Goal: Information Seeking & Learning: Learn about a topic

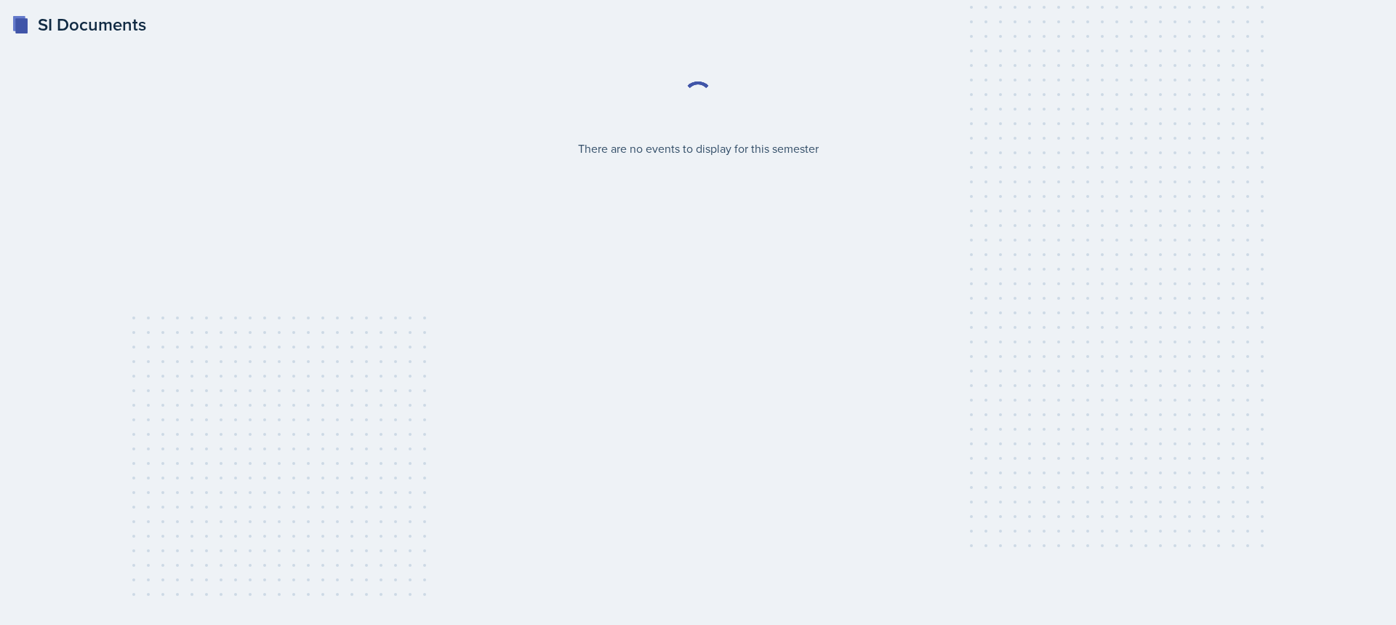
select select "2bed604d-1099-4043-b1bc-2365e8740244"
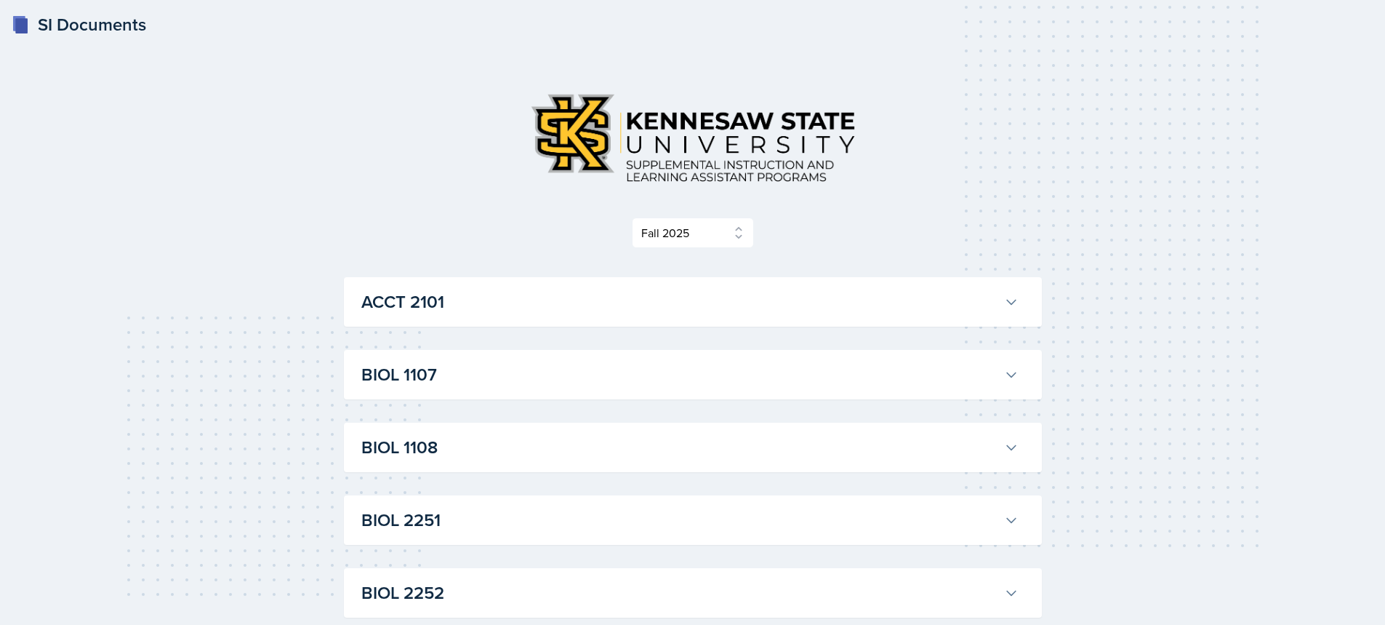
click at [436, 366] on h3 "BIOL 1107" at bounding box center [679, 374] width 637 height 26
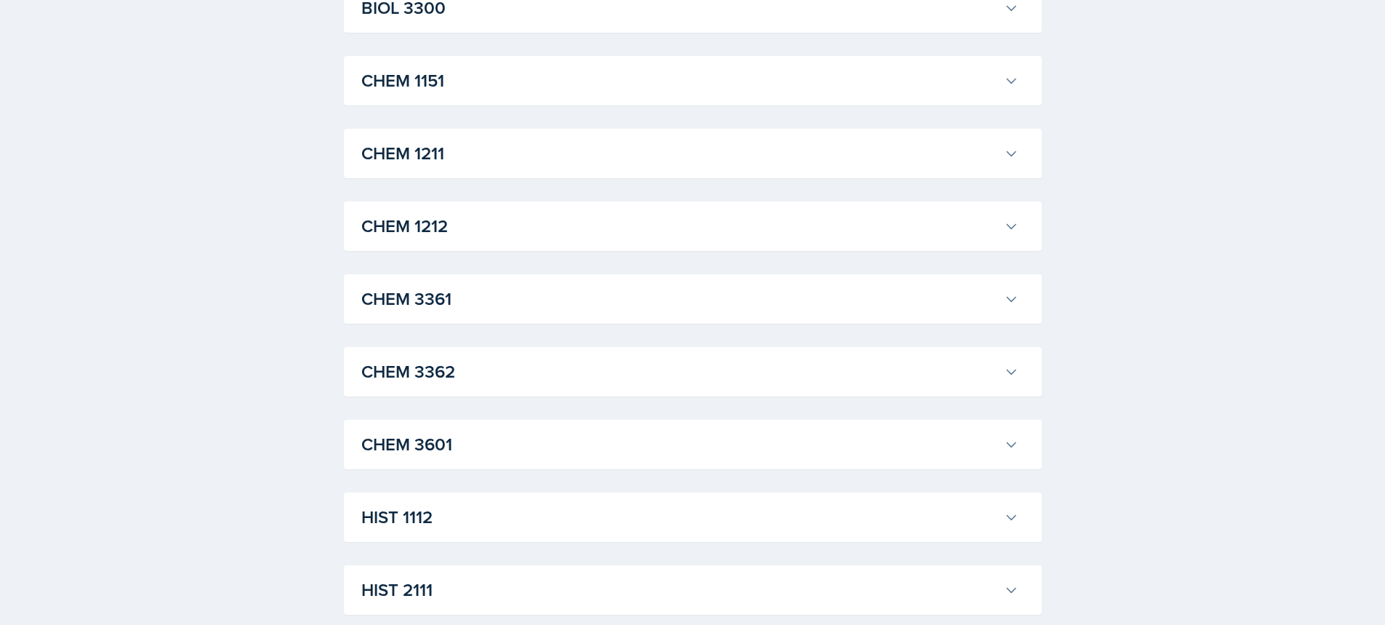
scroll to position [1745, 0]
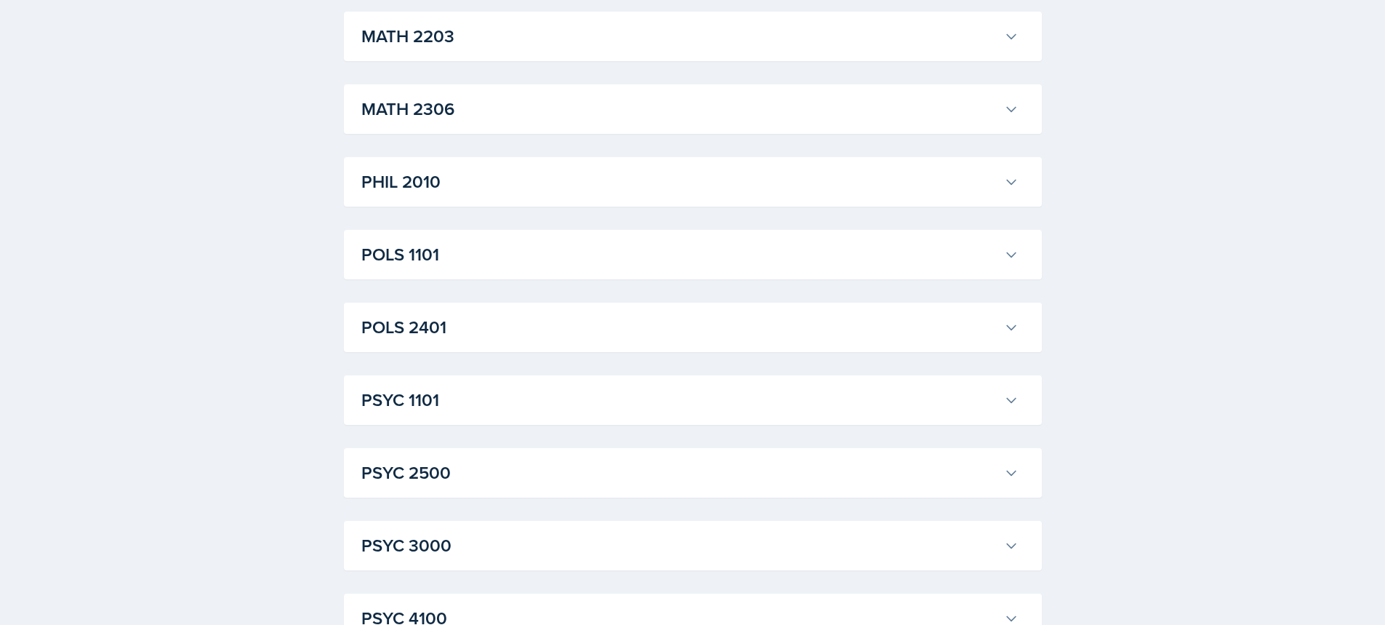
scroll to position [4508, 0]
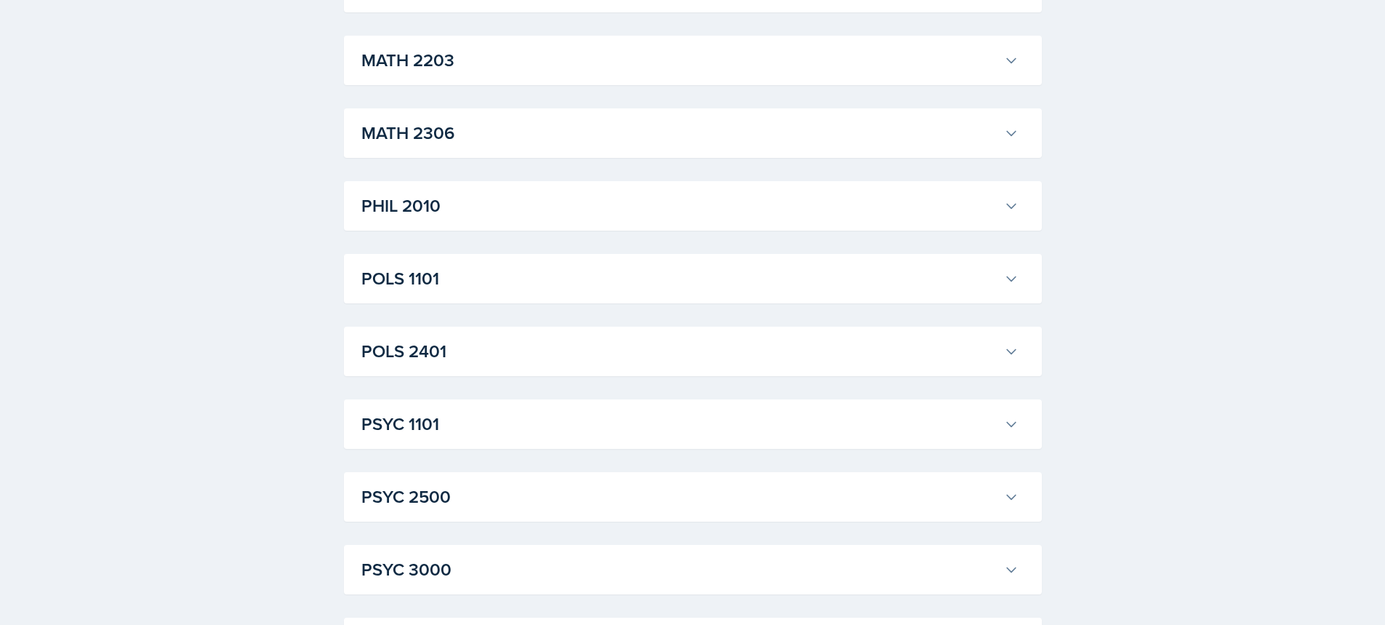
scroll to position [4654, 0]
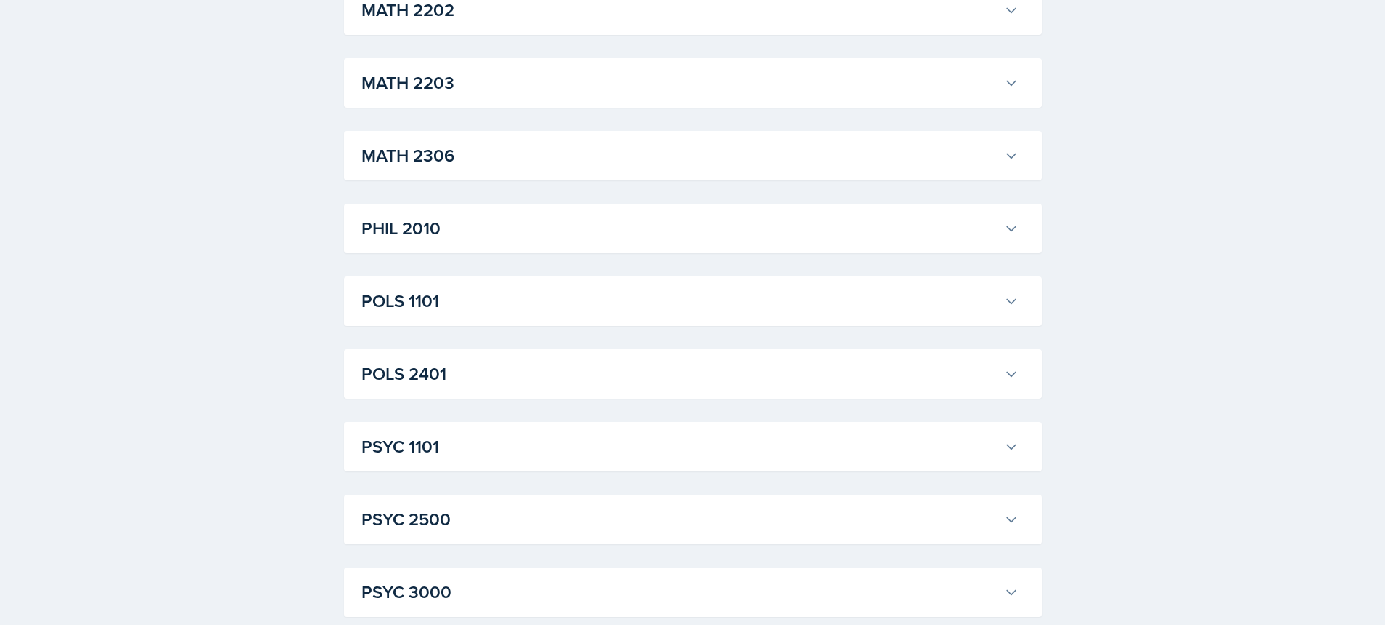
scroll to position [4945, 0]
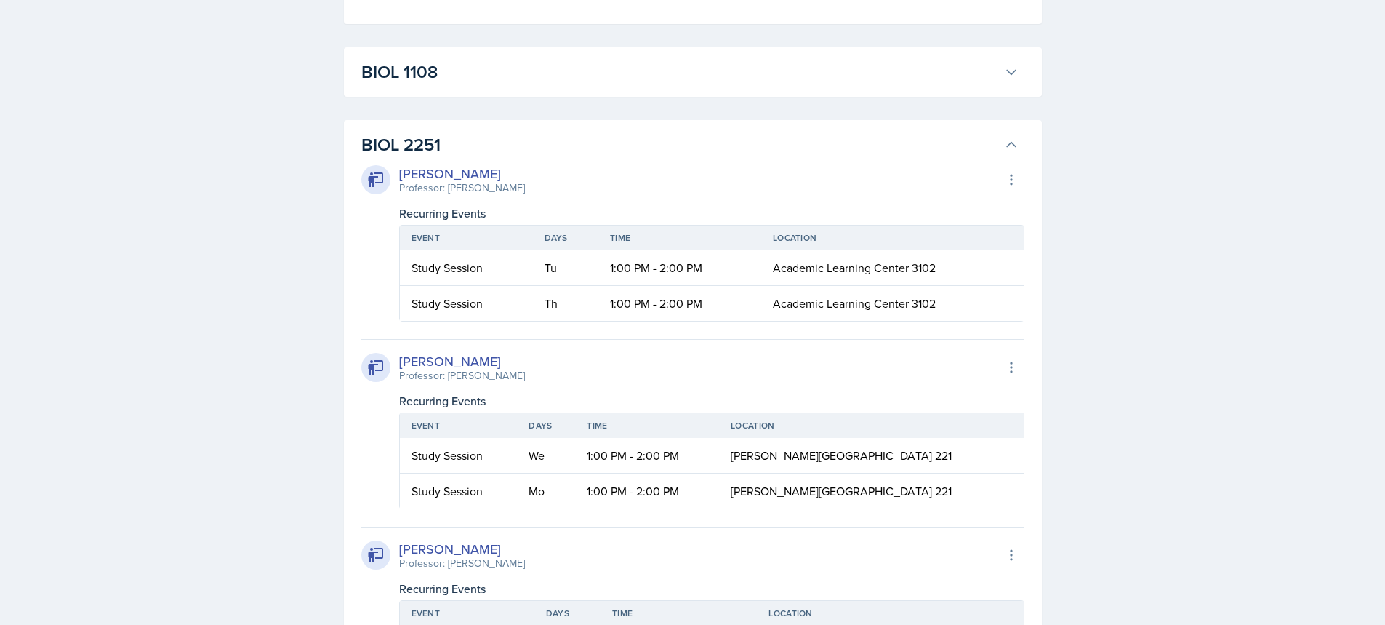
scroll to position [1454, 0]
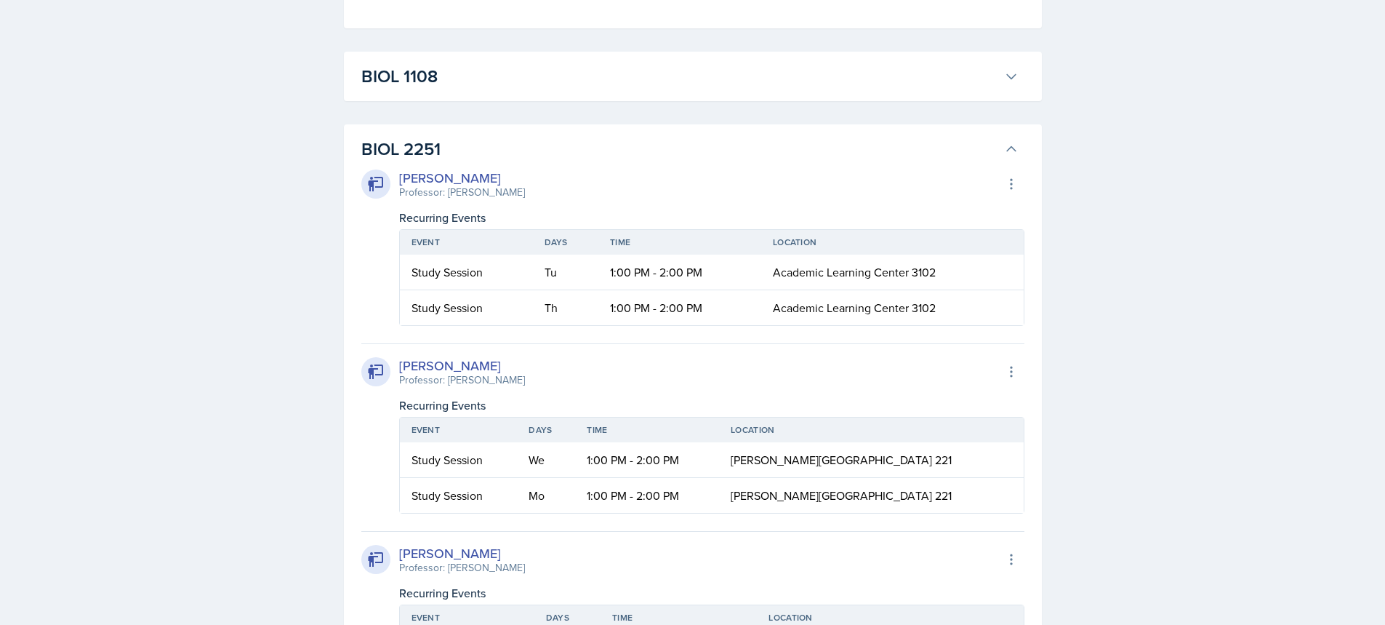
click at [508, 92] on button "BIOL 1108" at bounding box center [689, 76] width 663 height 32
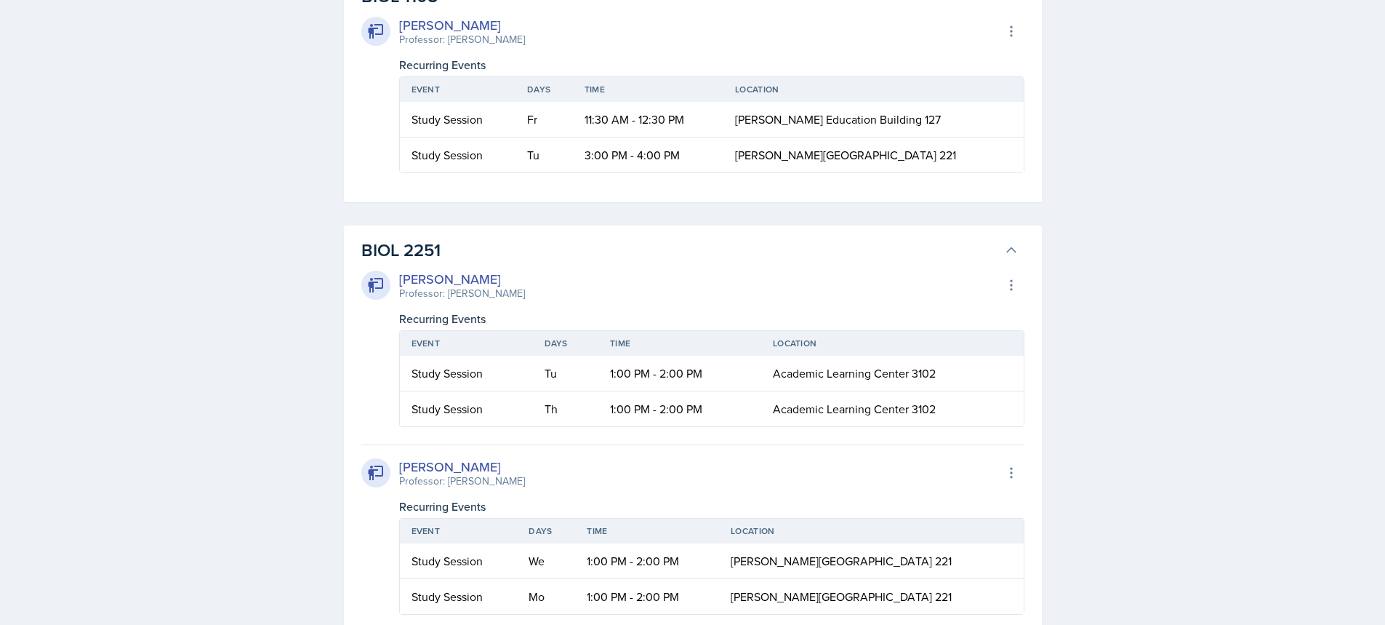
scroll to position [1309, 0]
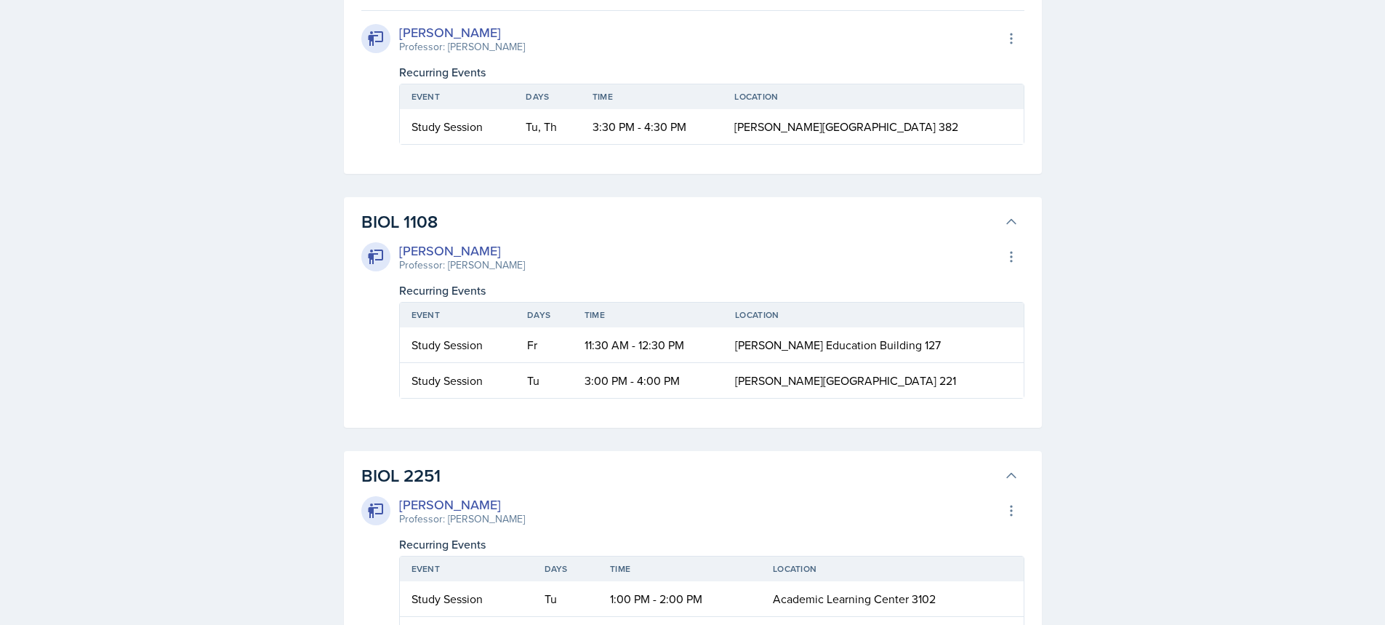
click at [468, 235] on h3 "BIOL 1108" at bounding box center [679, 222] width 637 height 26
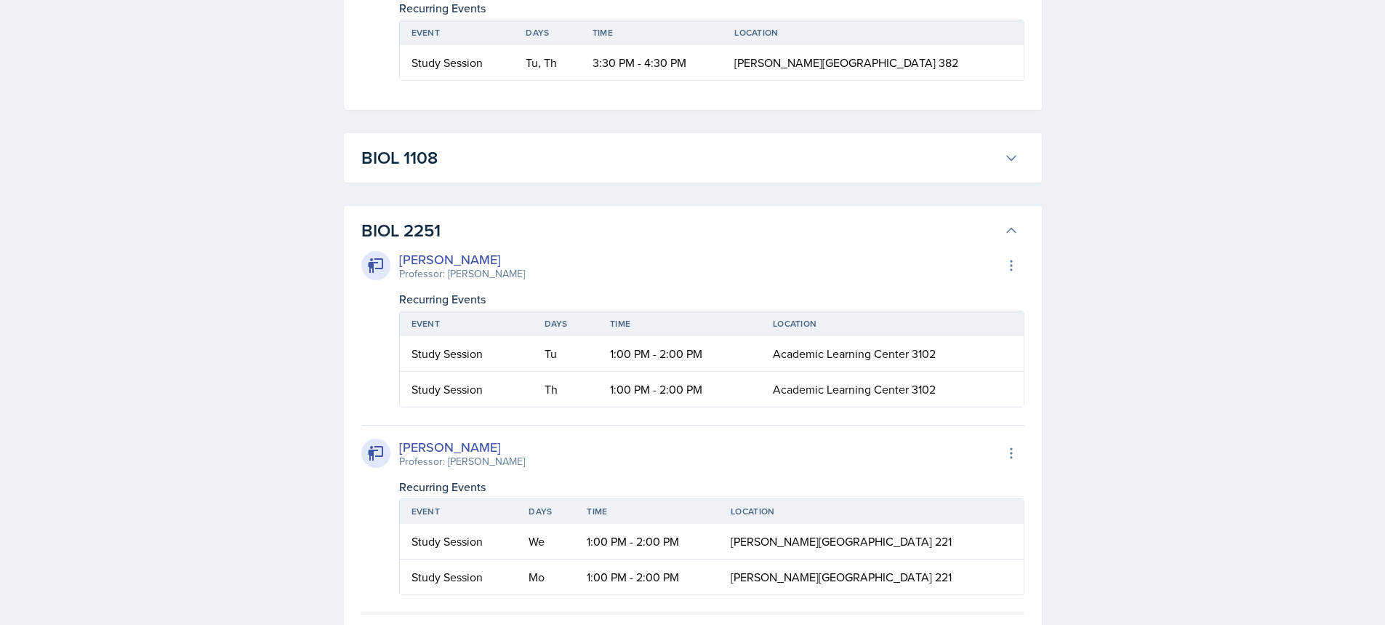
scroll to position [1454, 0]
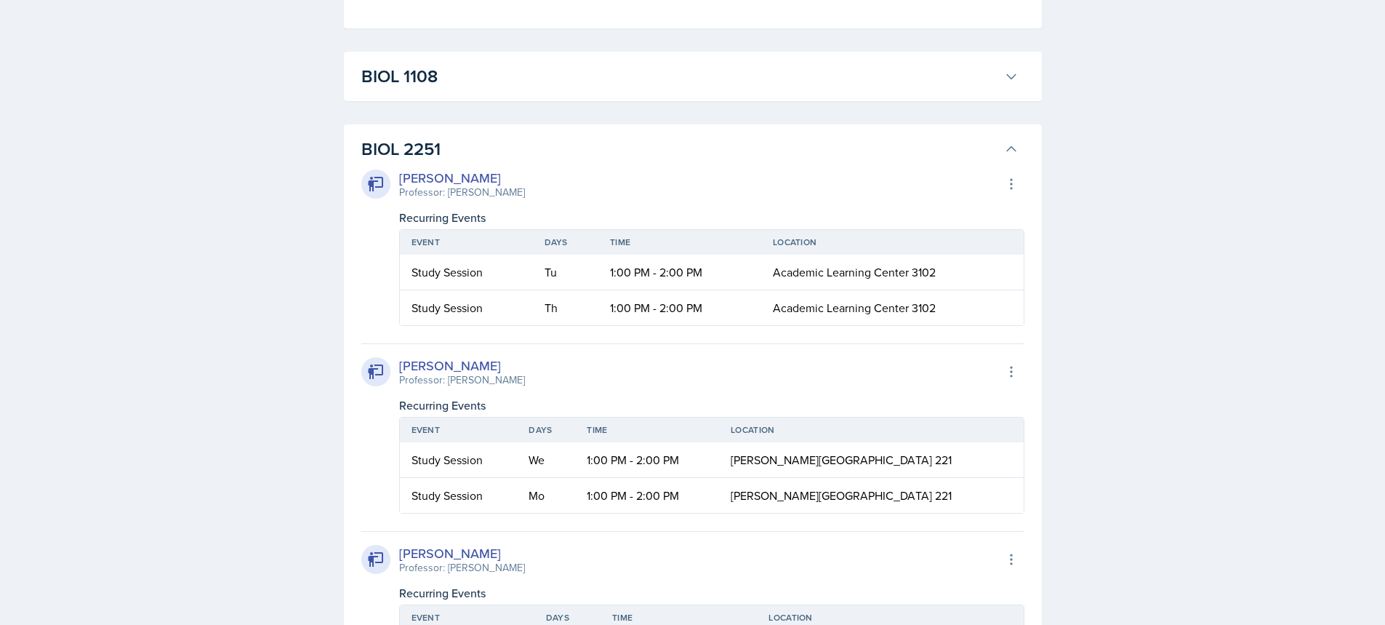
click at [470, 162] on h3 "BIOL 2251" at bounding box center [679, 149] width 637 height 26
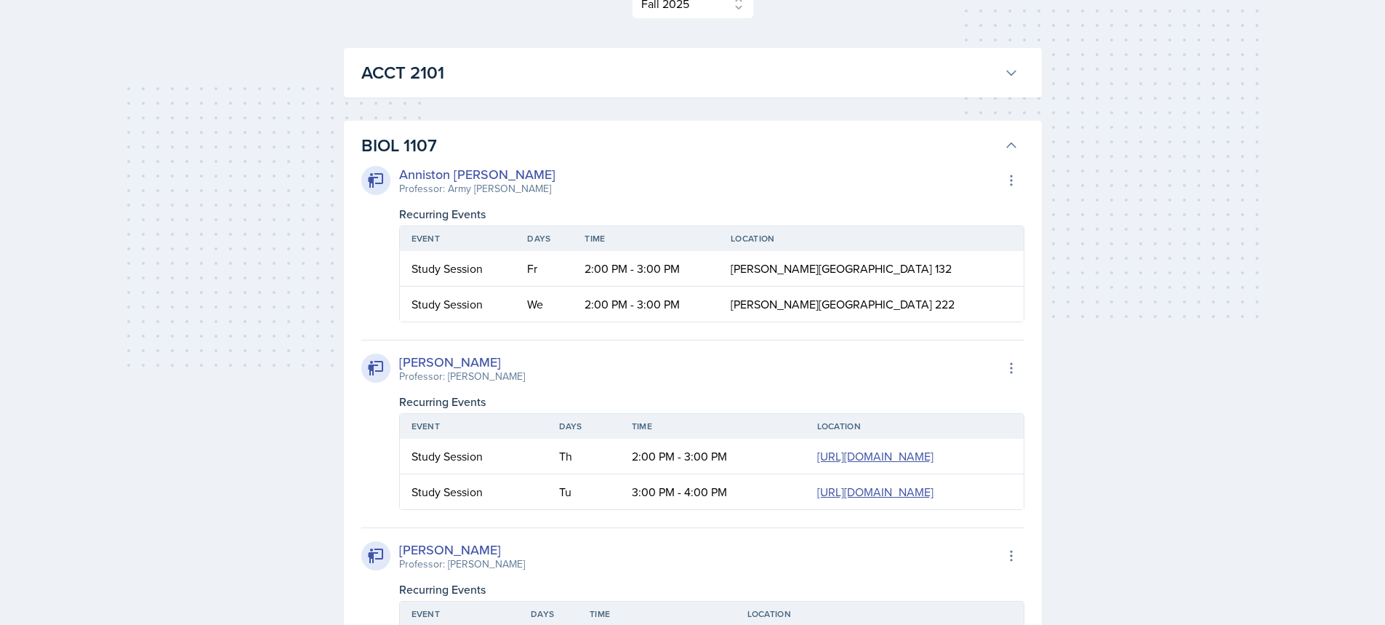
scroll to position [0, 0]
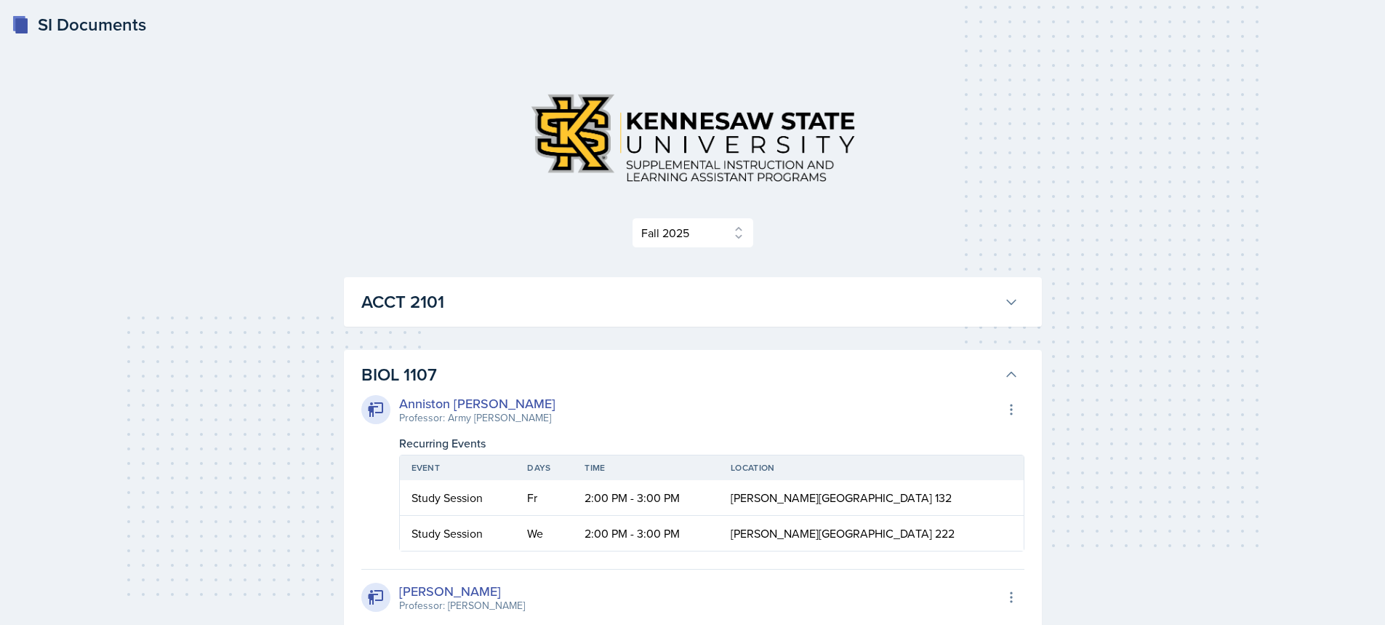
click at [492, 373] on h3 "BIOL 1107" at bounding box center [679, 374] width 637 height 26
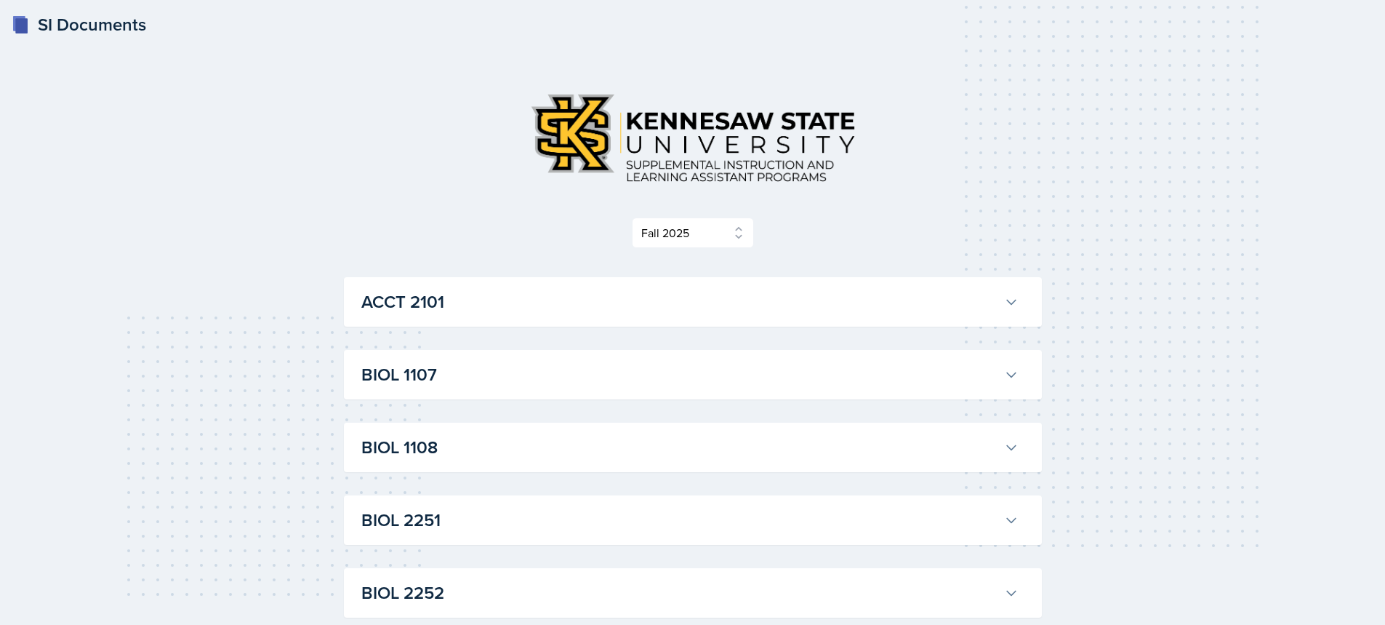
click at [492, 368] on h3 "BIOL 1107" at bounding box center [679, 374] width 637 height 26
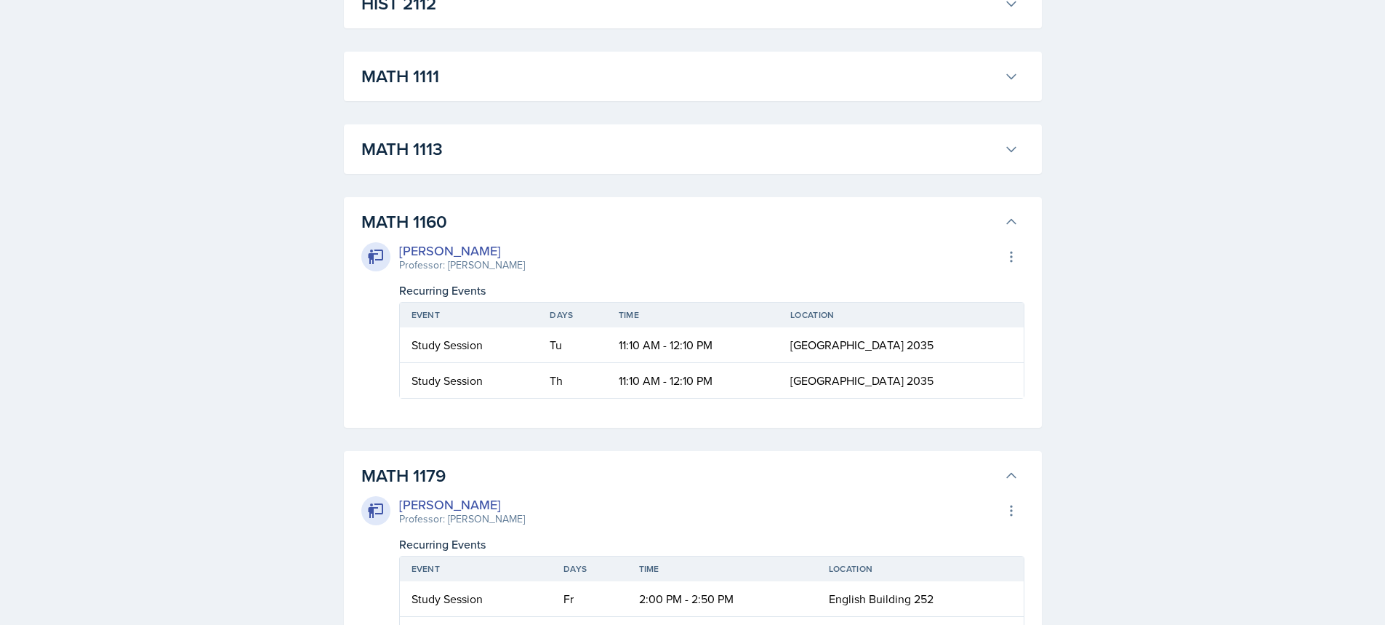
scroll to position [2836, 0]
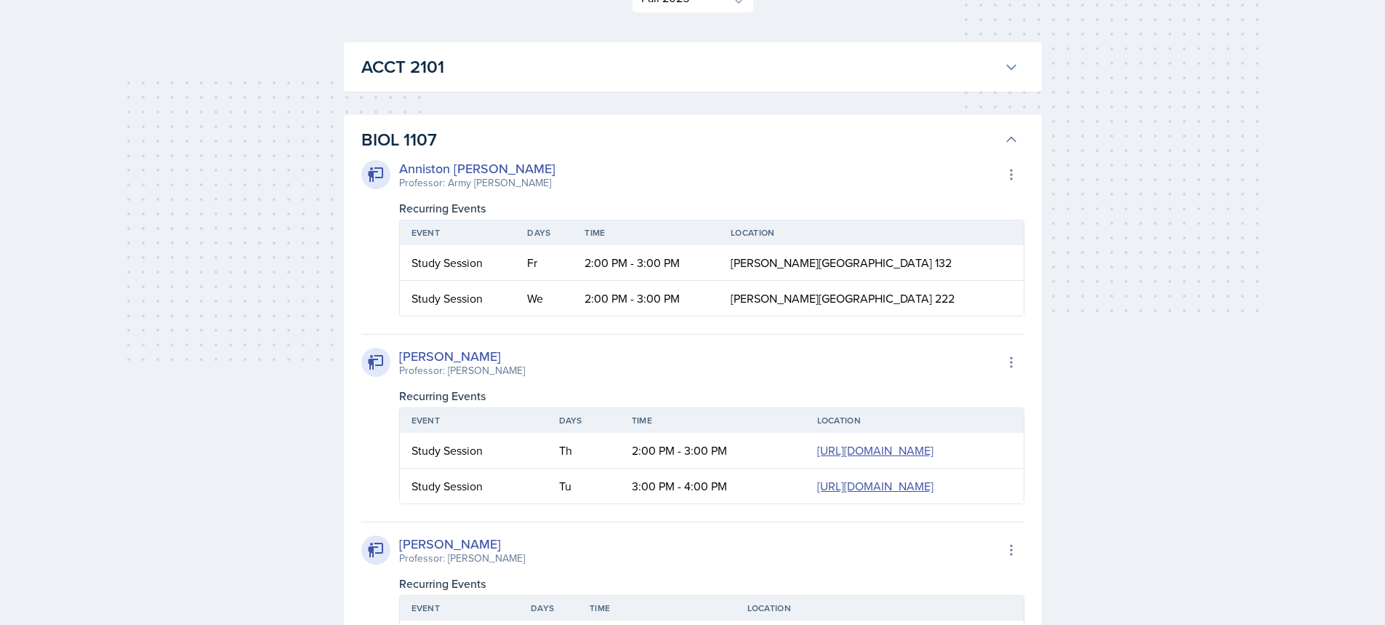
scroll to position [218, 0]
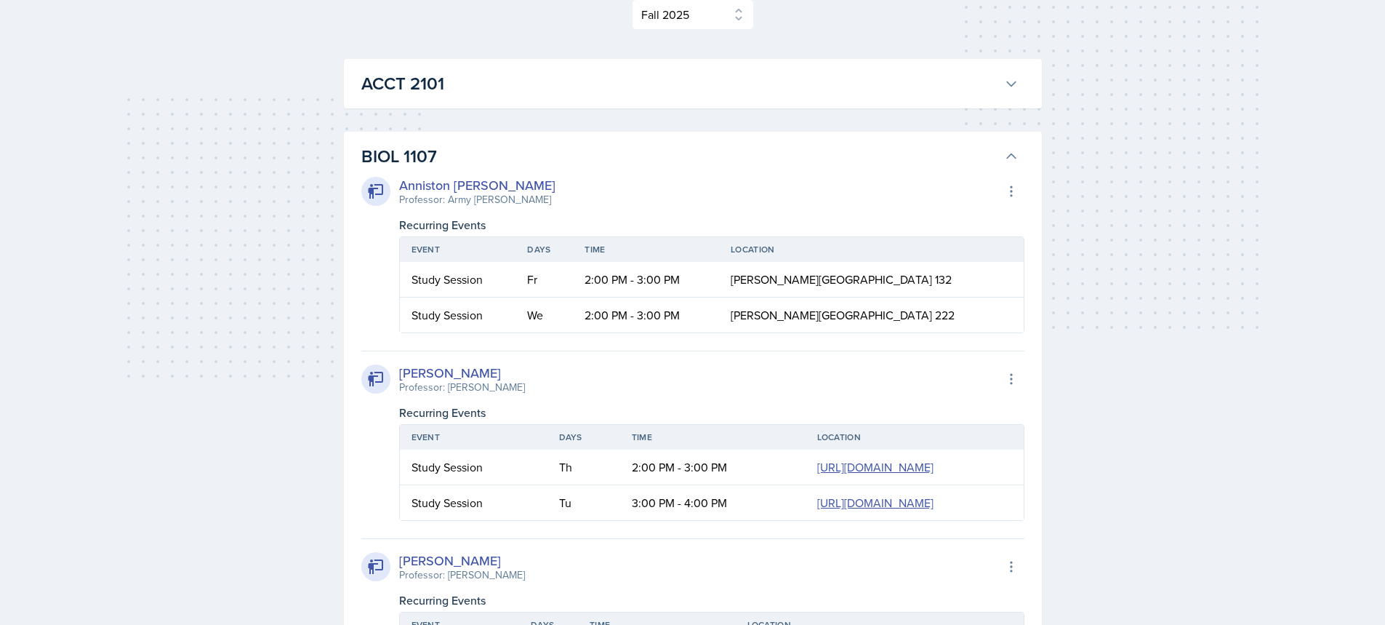
click at [428, 149] on h3 "BIOL 1107" at bounding box center [679, 156] width 637 height 26
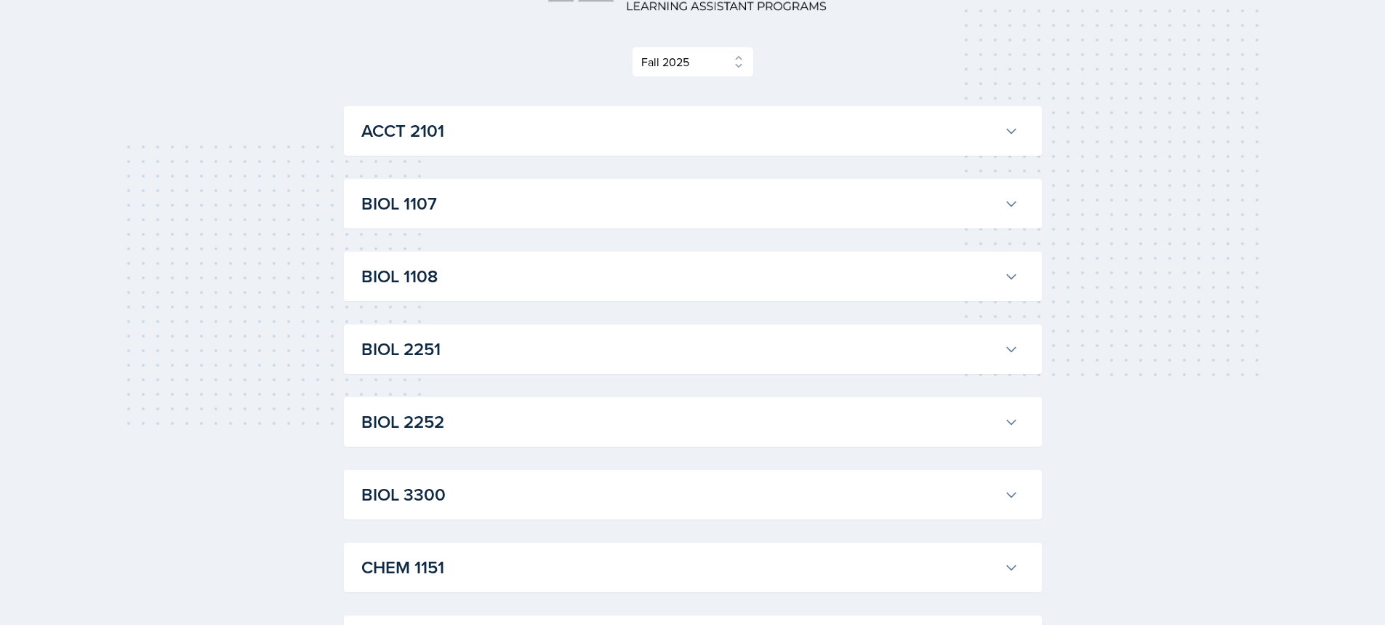
scroll to position [159, 0]
